Goal: Check status: Check status

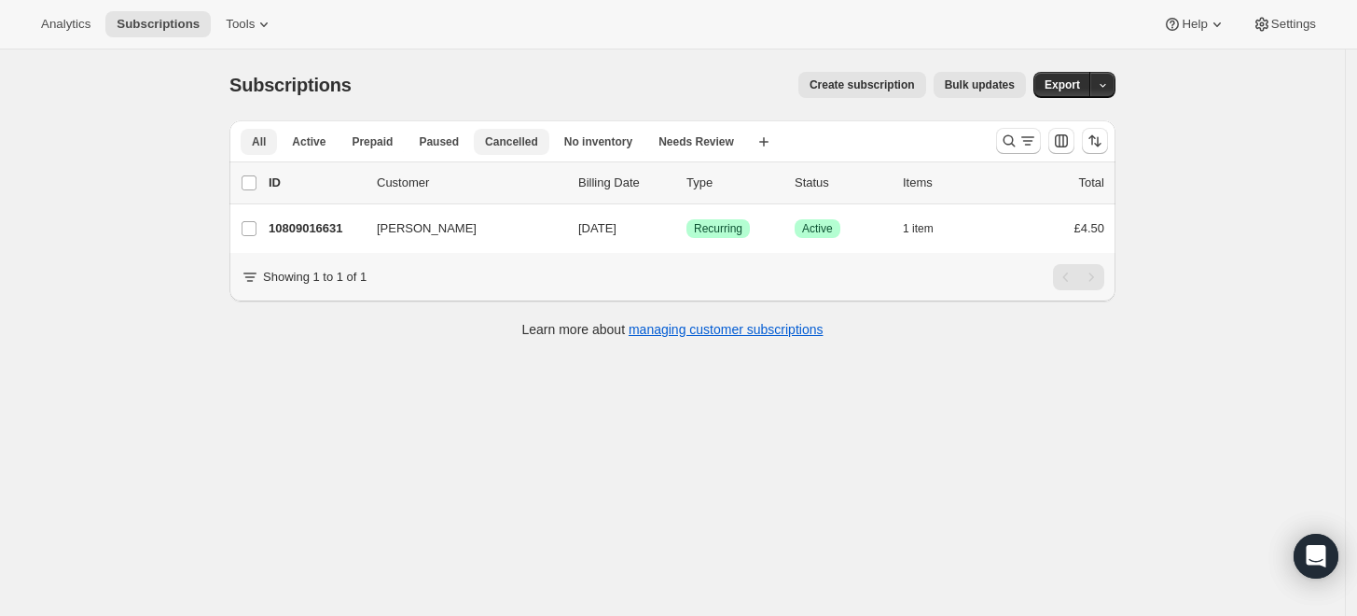
click at [485, 137] on span "Cancelled" at bounding box center [511, 141] width 53 height 15
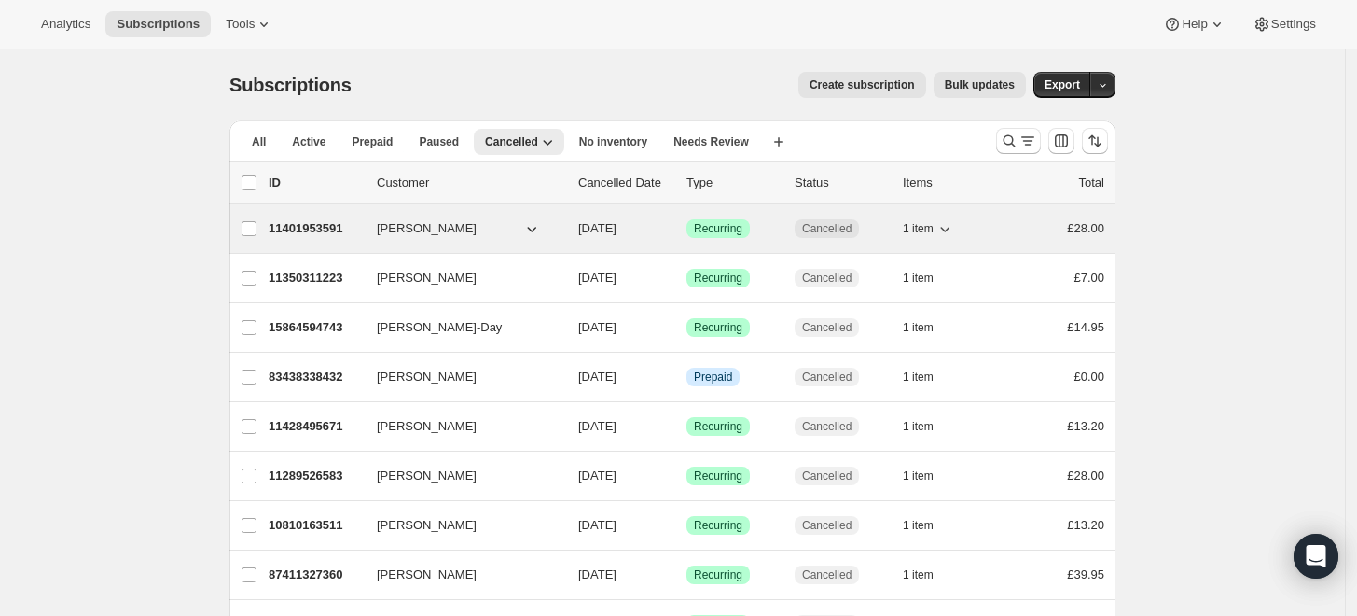
click at [623, 180] on p "Cancelled Date" at bounding box center [624, 182] width 93 height 19
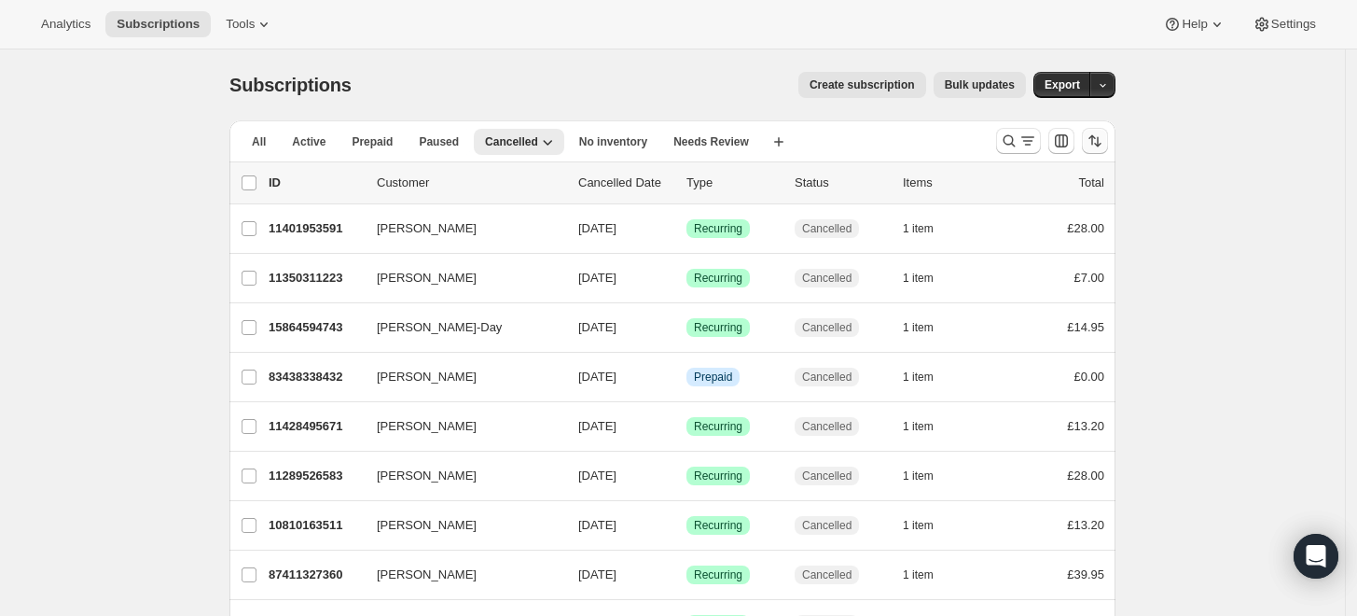
click at [1101, 137] on icon "Sort the results" at bounding box center [1095, 141] width 19 height 19
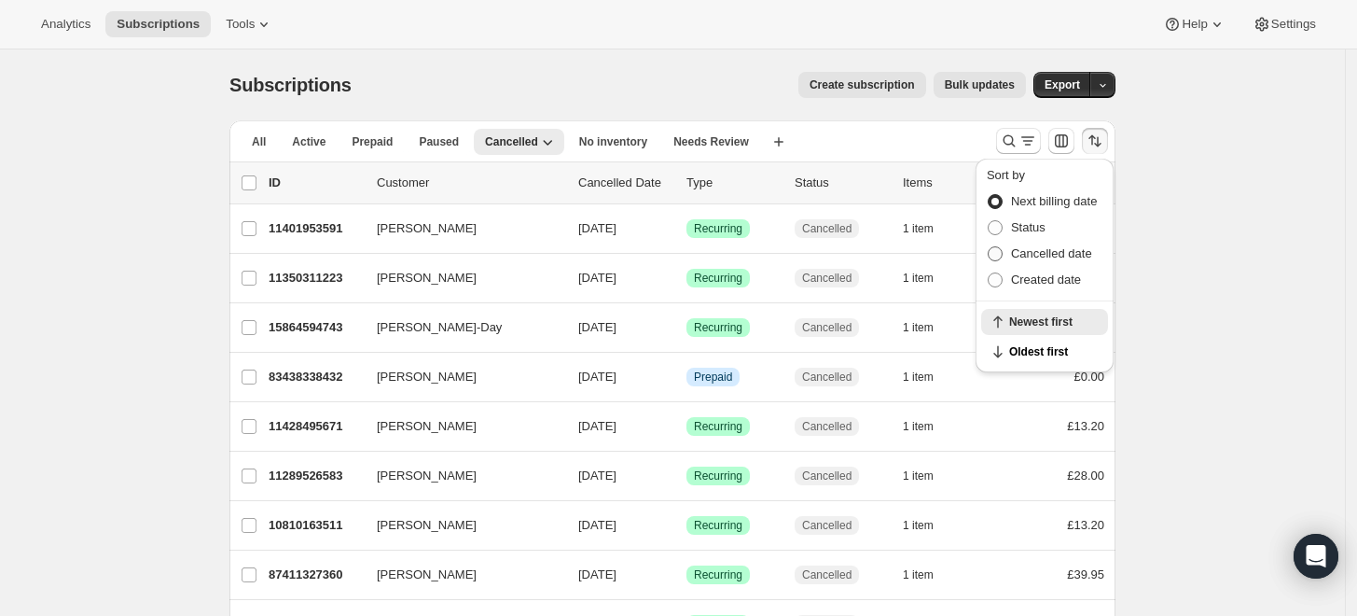
click at [1044, 248] on span "Cancelled date" at bounding box center [1051, 253] width 81 height 14
click at [989, 247] on input "Cancelled date" at bounding box center [988, 246] width 1 height 1
radio input "true"
click at [1017, 351] on span "Newest first" at bounding box center [1053, 351] width 88 height 15
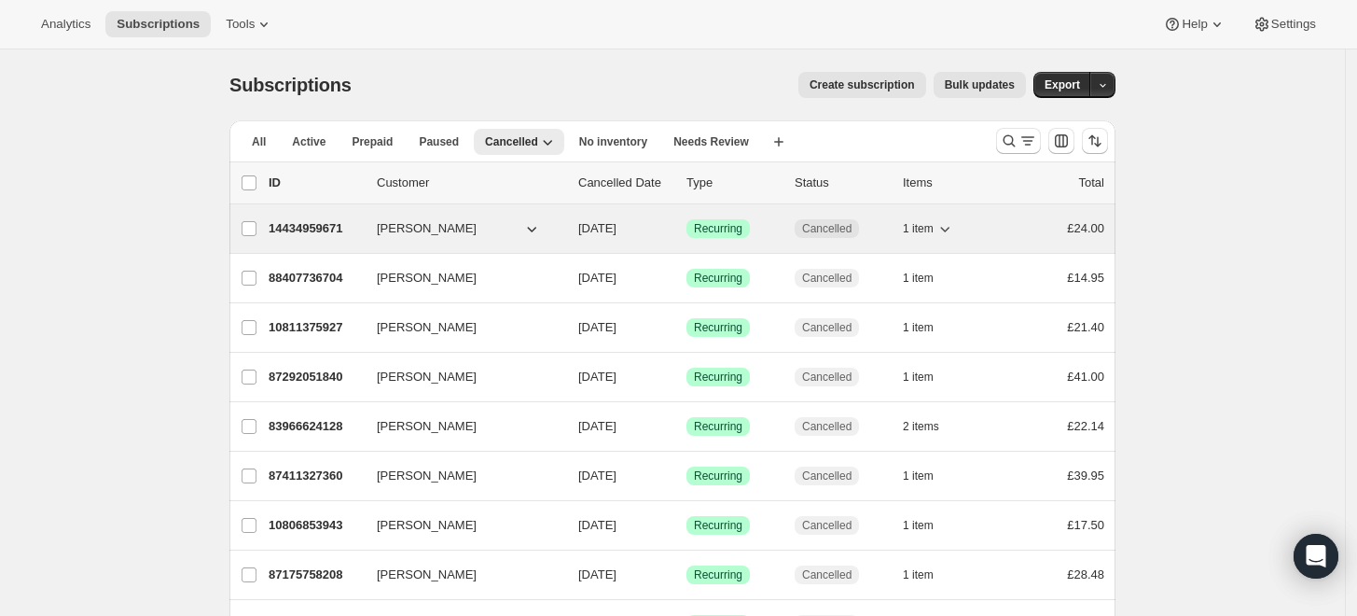
click at [312, 225] on p "14434959671" at bounding box center [315, 228] width 93 height 19
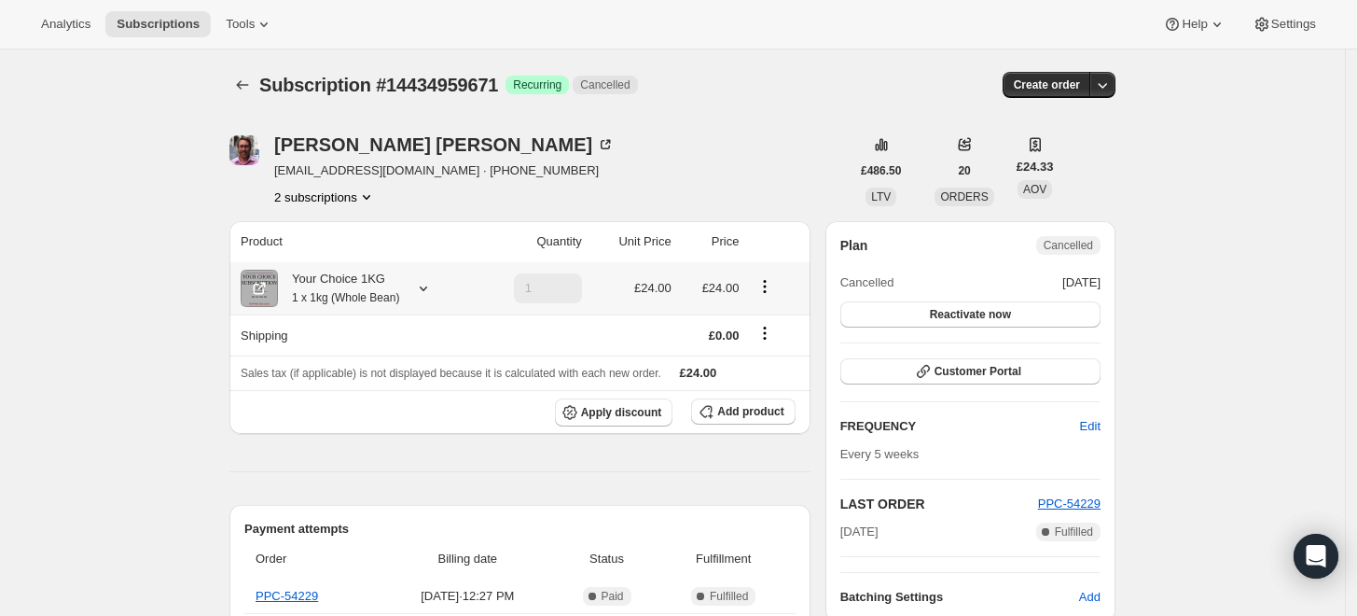
click at [321, 283] on div "Your Choice 1KG 1 x 1kg (Whole Bean)" at bounding box center [338, 288] width 121 height 37
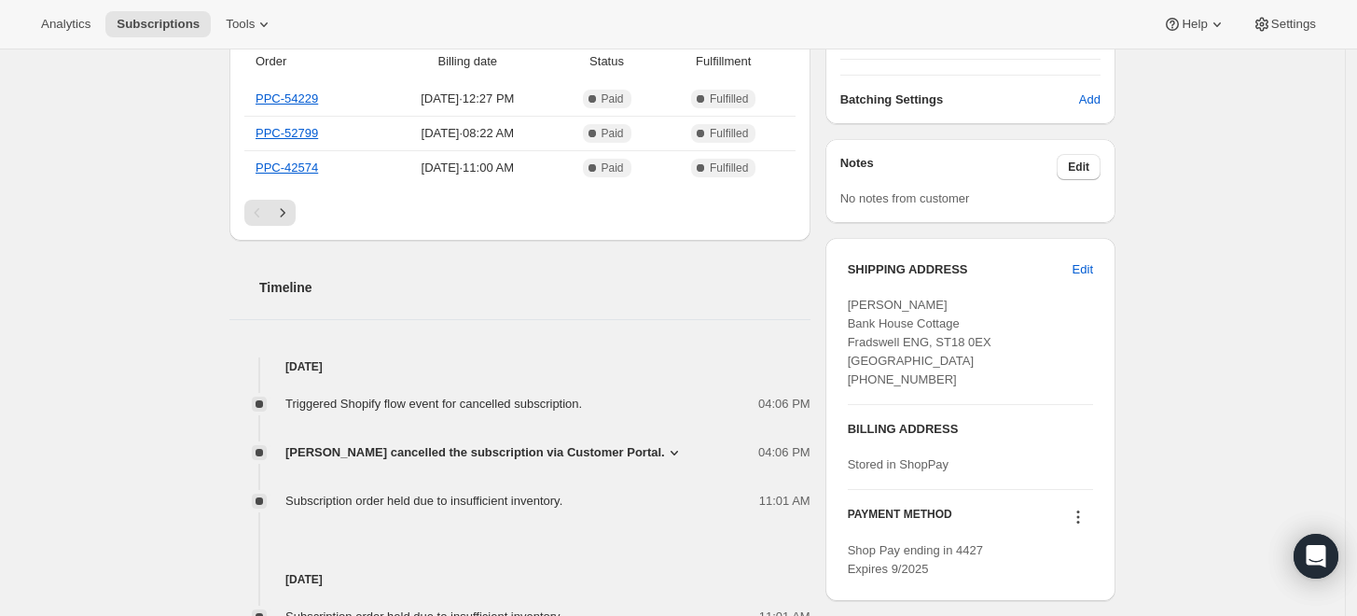
scroll to position [725, 0]
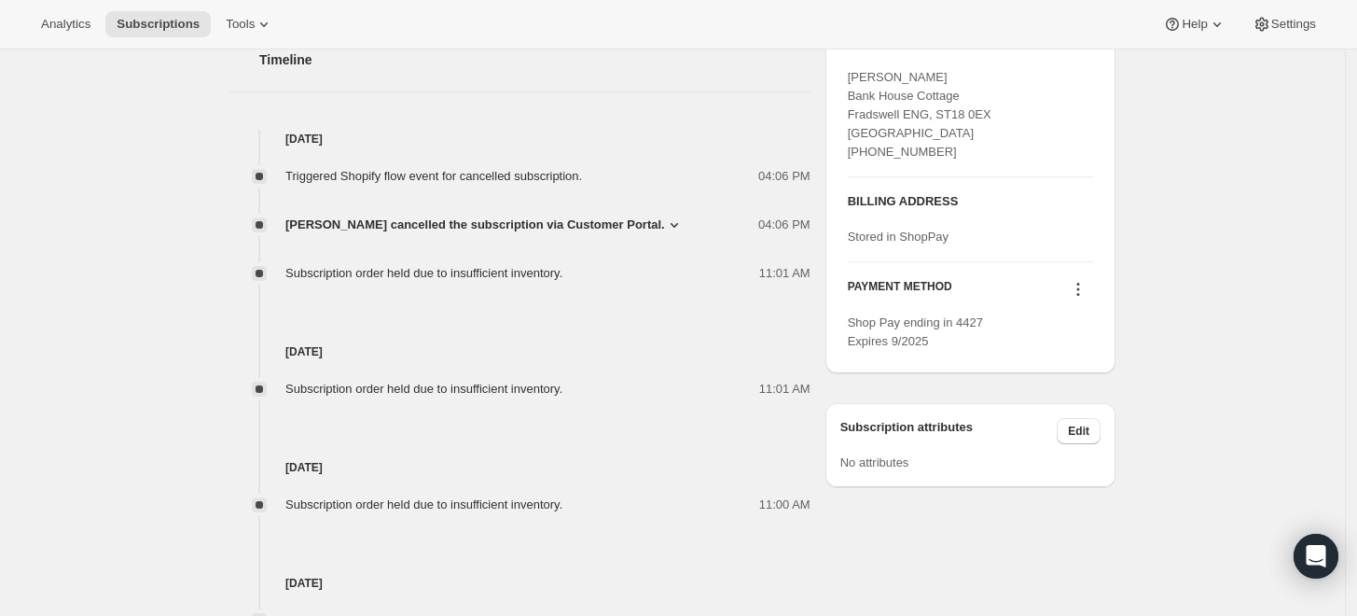
click at [374, 222] on span "[PERSON_NAME] cancelled the subscription via Customer Portal." at bounding box center [475, 224] width 380 height 19
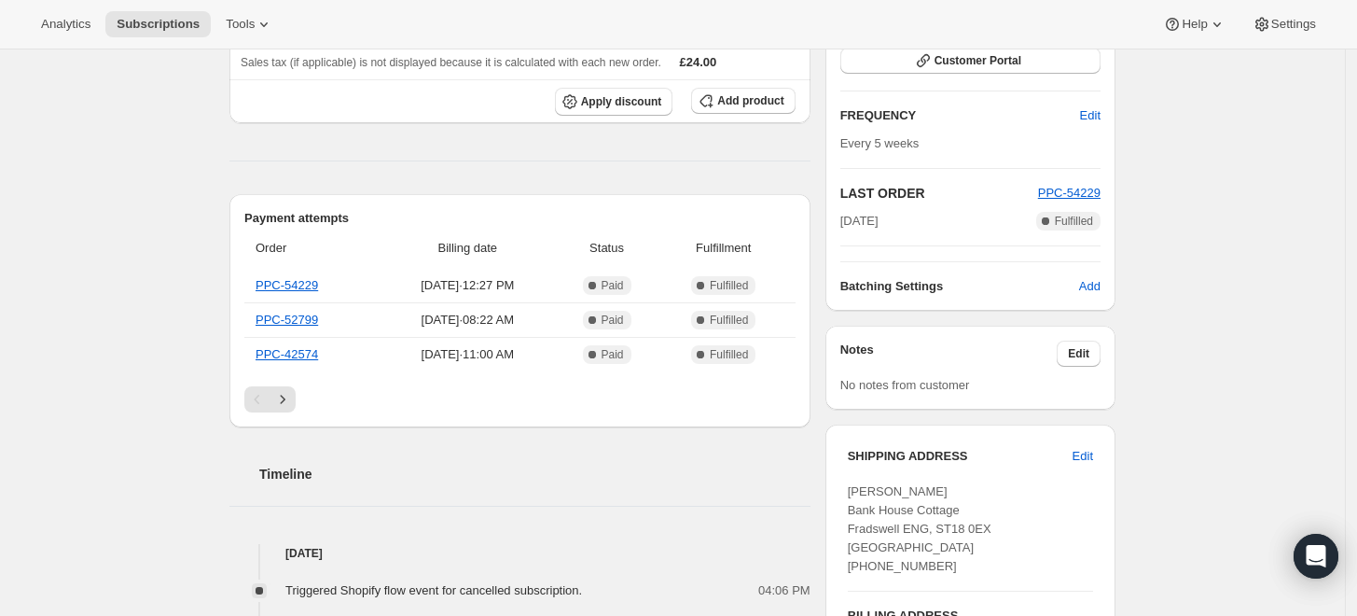
scroll to position [0, 0]
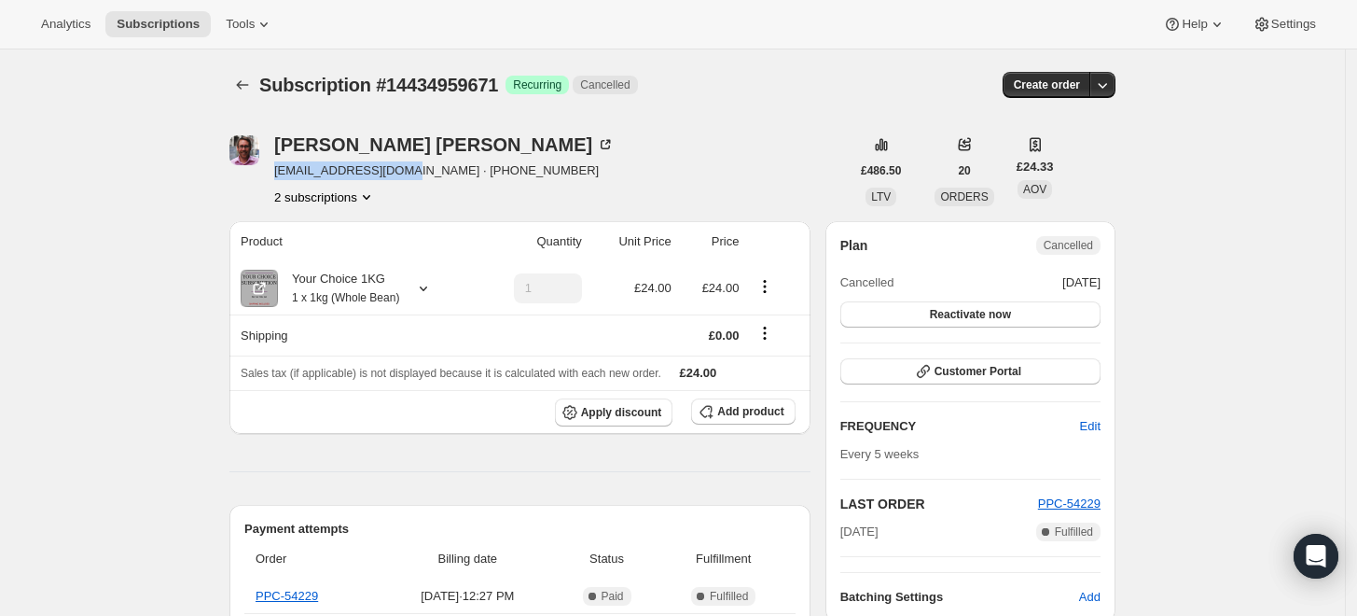
drag, startPoint x: 278, startPoint y: 169, endPoint x: 385, endPoint y: 165, distance: 107.3
click at [385, 165] on div "[PERSON_NAME] [EMAIL_ADDRESS][DOMAIN_NAME] · [PHONE_NUMBER] 2 subscriptions" at bounding box center [539, 170] width 620 height 71
copy span "[EMAIL_ADDRESS][DOMAIN_NAME]"
click at [658, 151] on div "[PERSON_NAME] [EMAIL_ADDRESS][DOMAIN_NAME] · [PHONE_NUMBER] 2 subscriptions" at bounding box center [539, 170] width 620 height 71
click at [600, 151] on div "[PERSON_NAME] [EMAIL_ADDRESS][DOMAIN_NAME] · [PHONE_NUMBER] 2 subscriptions" at bounding box center [539, 170] width 620 height 71
